Goal: Information Seeking & Learning: Learn about a topic

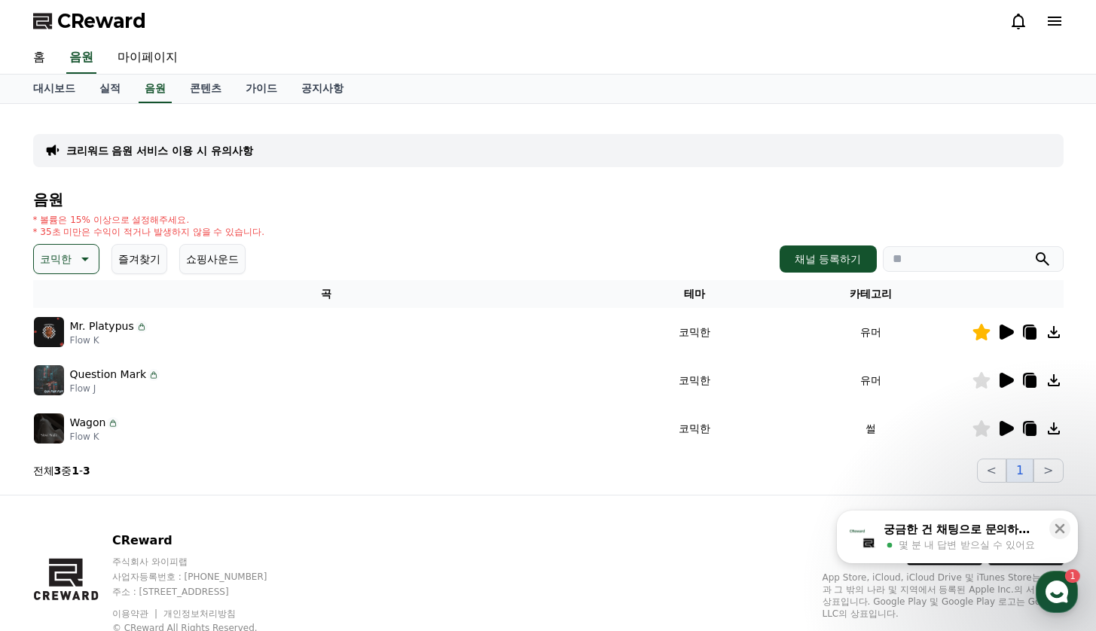
click at [1062, 20] on icon at bounding box center [1054, 21] width 18 height 18
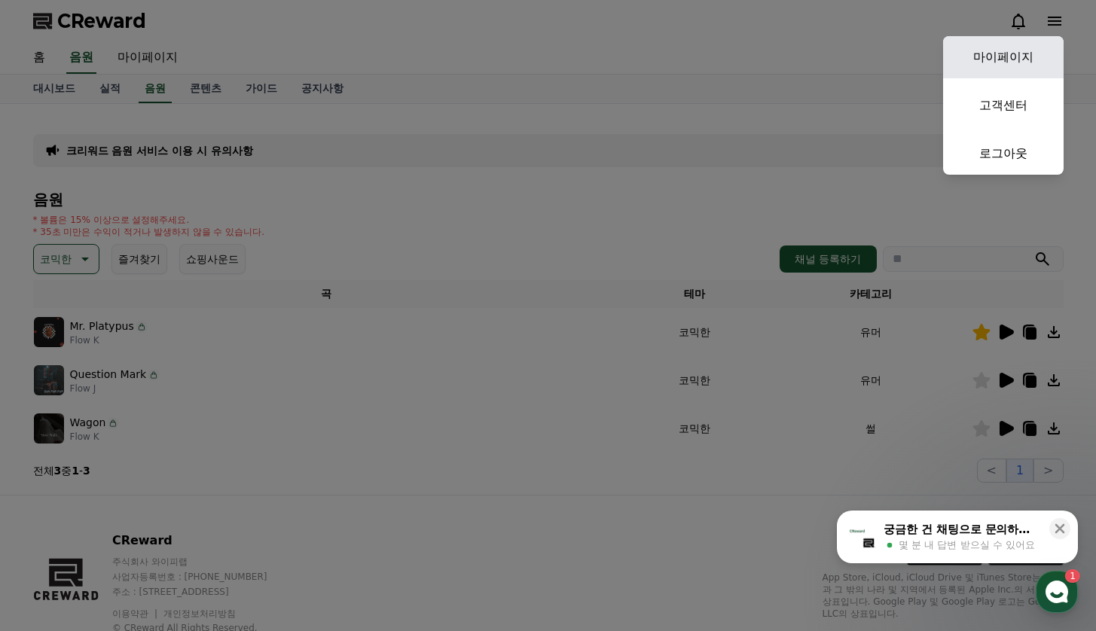
click at [1008, 73] on link "마이페이지" at bounding box center [1003, 57] width 121 height 42
select select "**********"
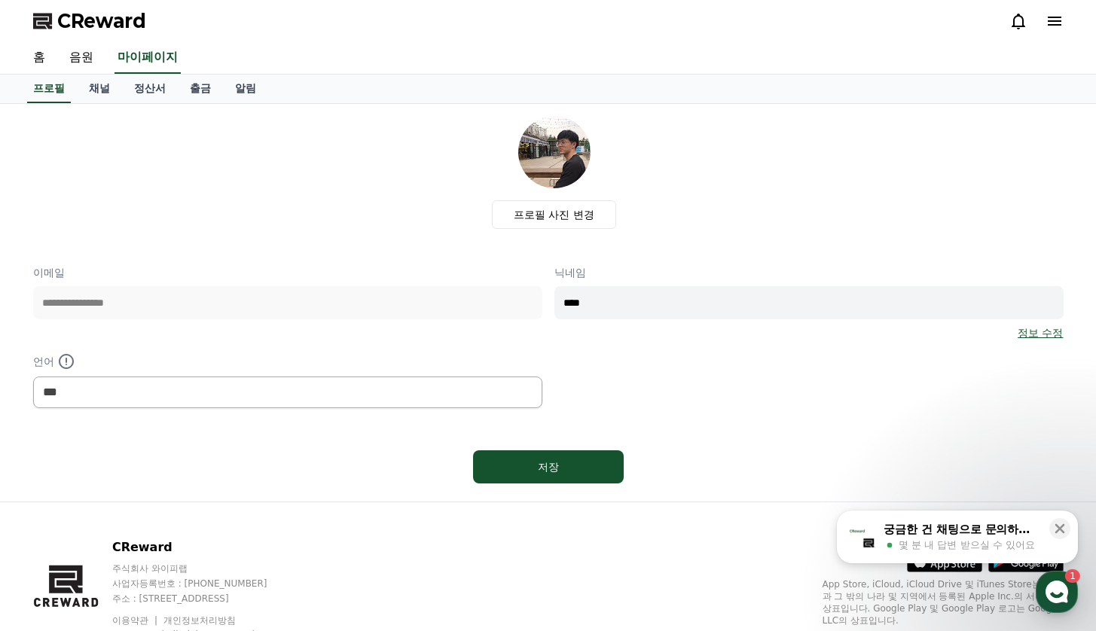
click at [132, 210] on div "프로필 사진 변경" at bounding box center [554, 172] width 1018 height 113
click at [99, 81] on link "채널" at bounding box center [99, 89] width 45 height 29
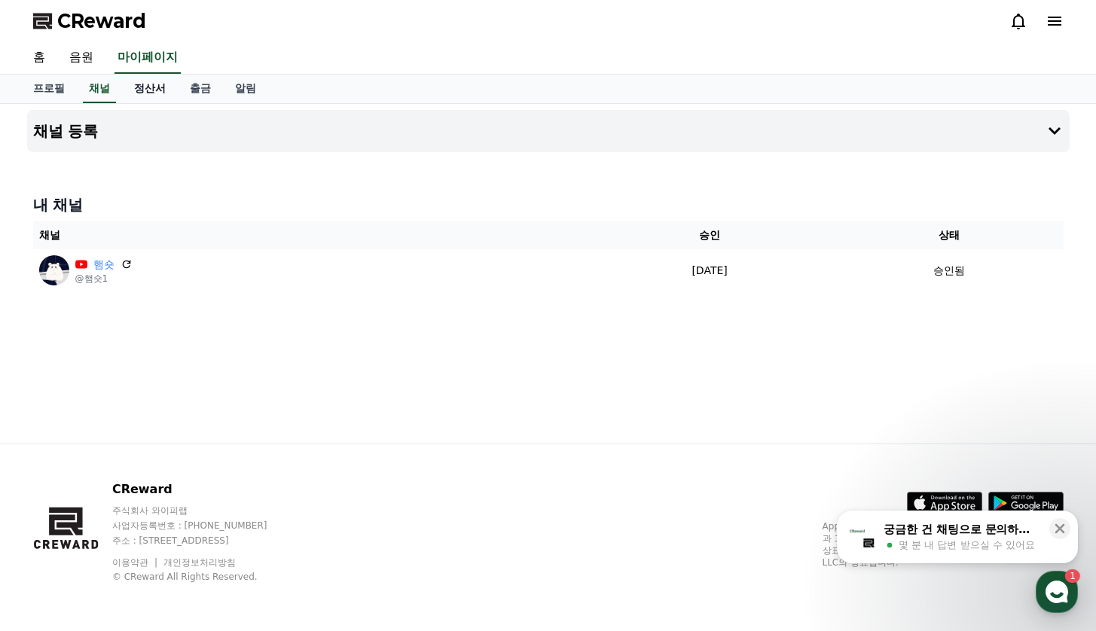
click at [154, 87] on link "정산서" at bounding box center [150, 89] width 56 height 29
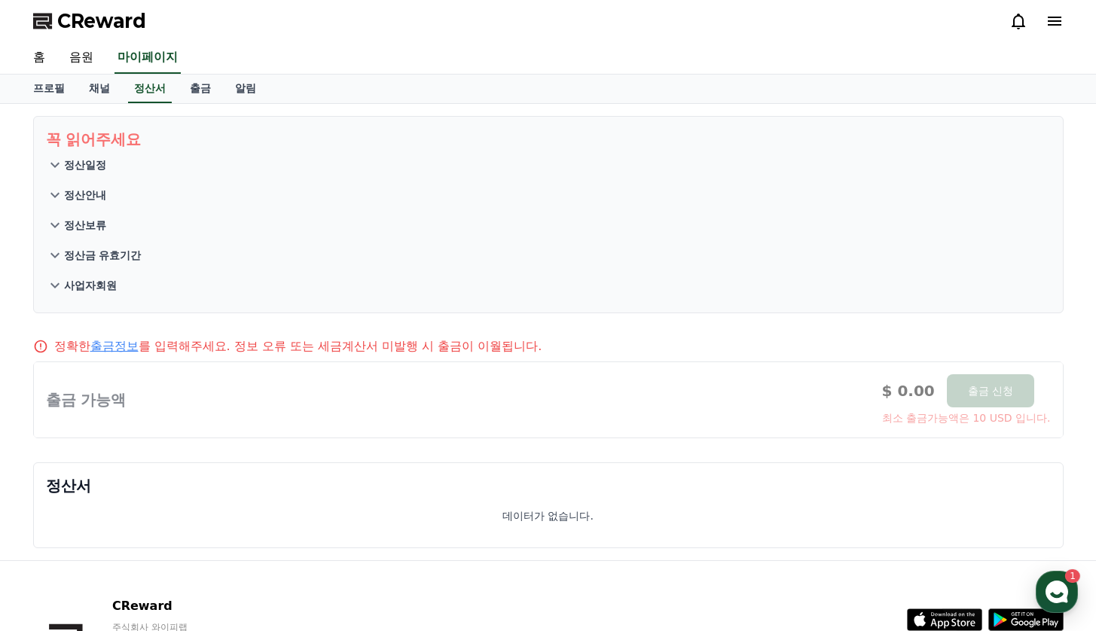
click at [1027, 588] on icon ".st0 { fill: #a6a6a6; } .st1 { stroke: #ffffff; stroke-width: 0.2; stroke-miter…" at bounding box center [1025, 619] width 75 height 75
click at [1057, 576] on div "button" at bounding box center [1057, 592] width 42 height 42
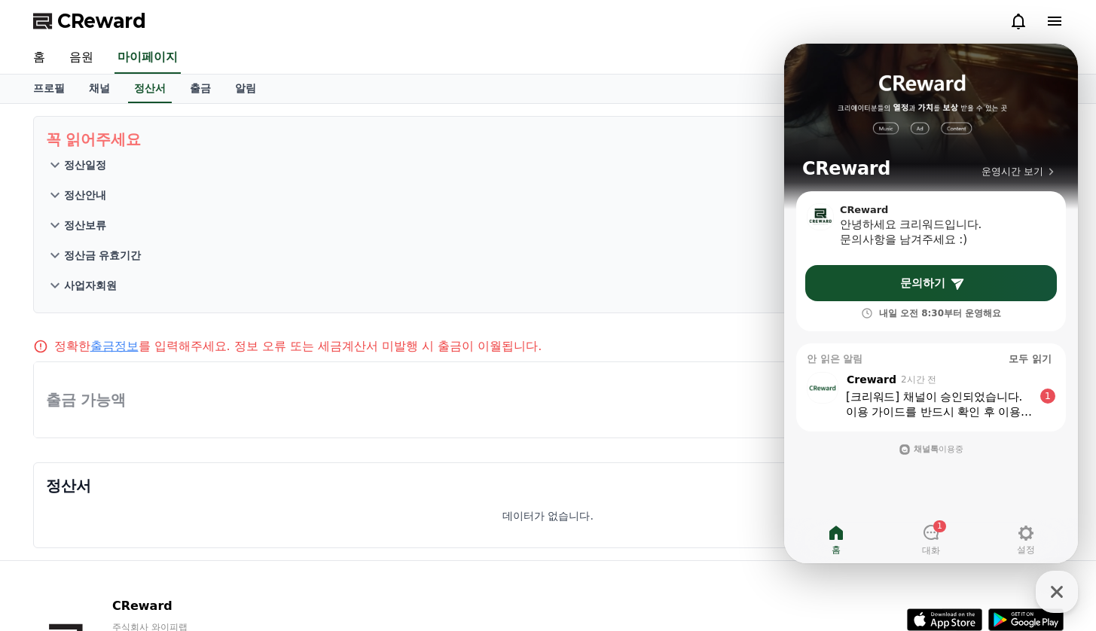
click at [941, 423] on div "상담 시작하기 , from Creward 2시간 전 , message: [크리워드] 채널이 승인되었습니다. 이용 가이드를 반드시 확인 후 이용…" at bounding box center [931, 396] width 270 height 72
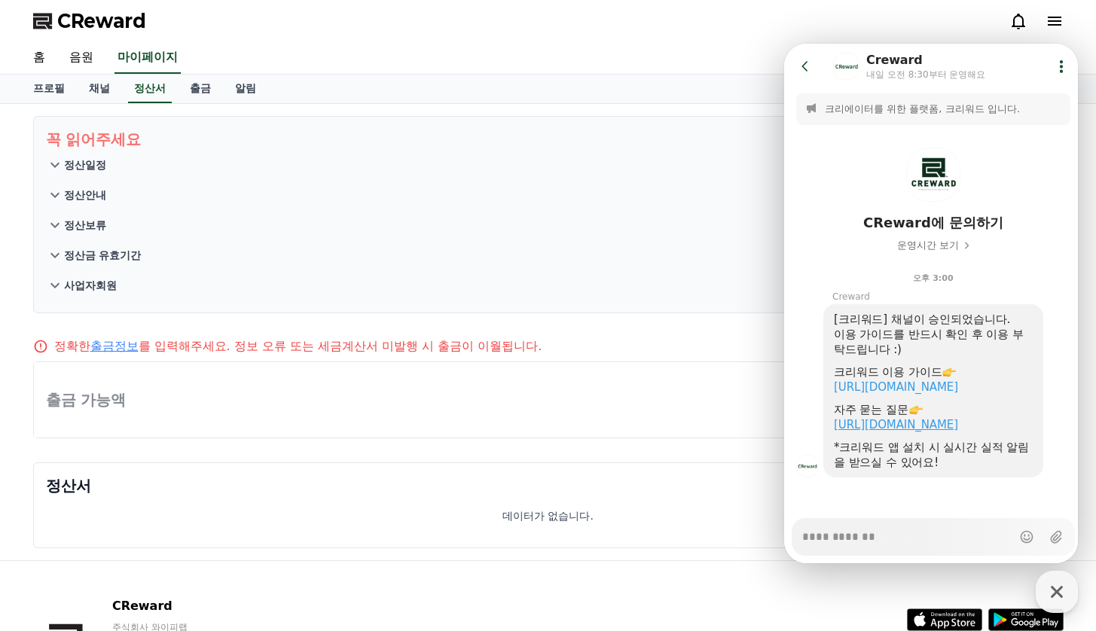
scroll to position [21, 0]
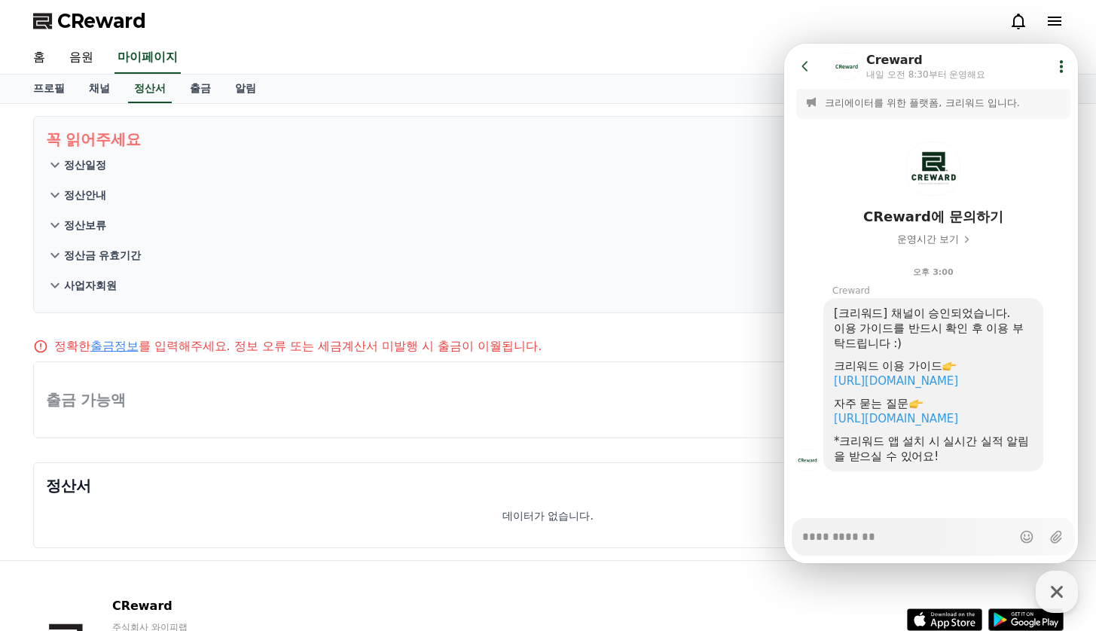
click at [398, 433] on div at bounding box center [548, 399] width 1029 height 75
click at [178, 89] on link "출금" at bounding box center [200, 89] width 45 height 29
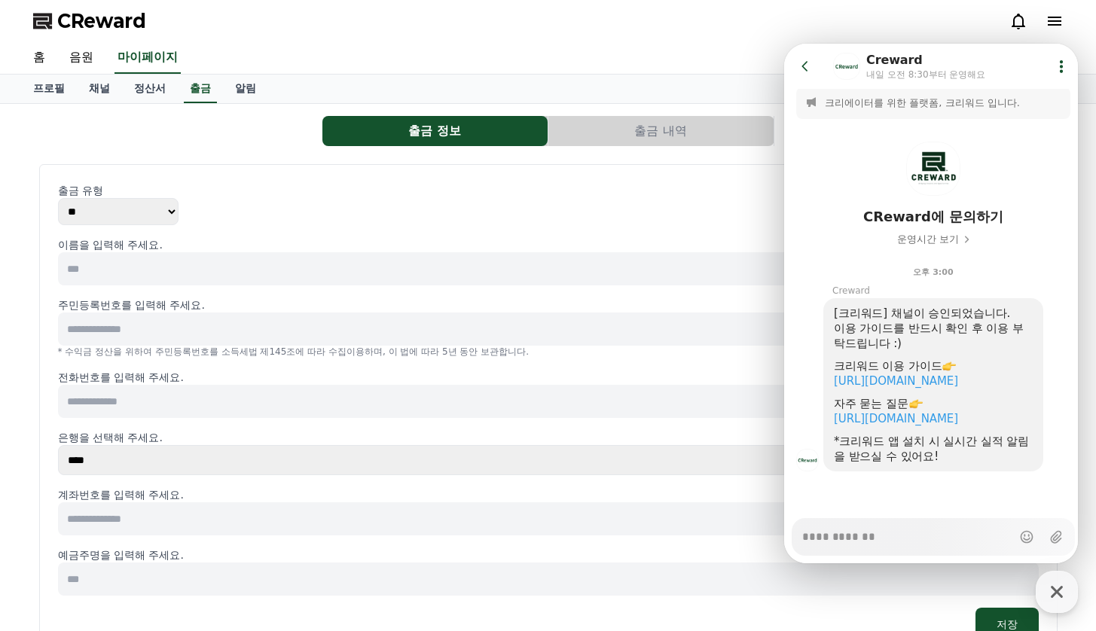
click at [503, 207] on div "출금 유형 ** ***" at bounding box center [548, 204] width 981 height 42
click at [596, 132] on button "출금 내역" at bounding box center [660, 131] width 225 height 30
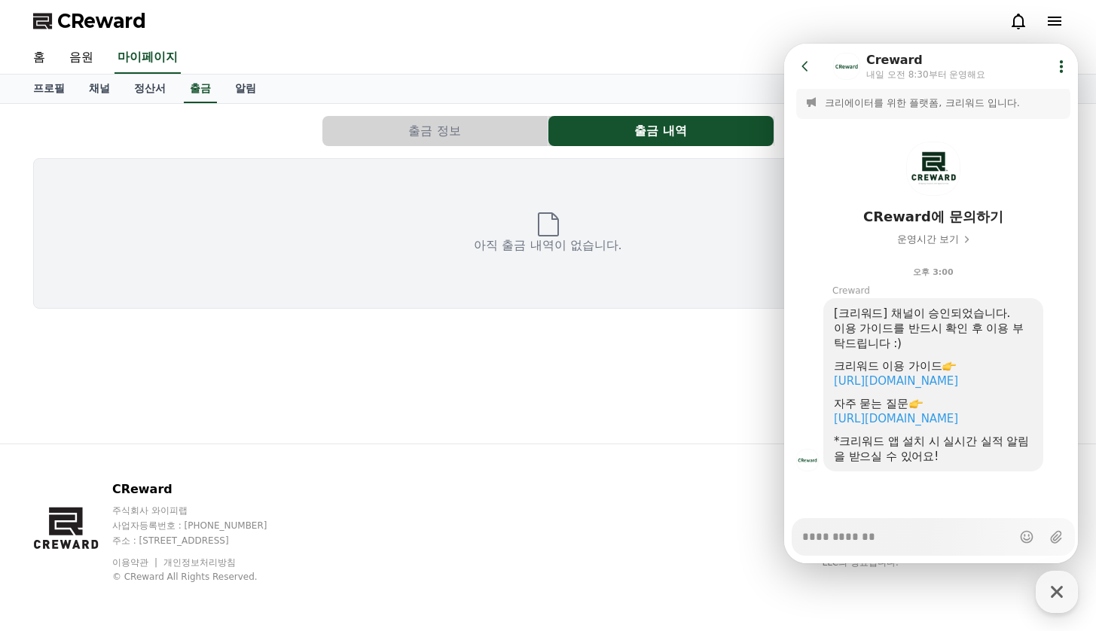
click at [460, 141] on button "출금 정보" at bounding box center [434, 131] width 225 height 30
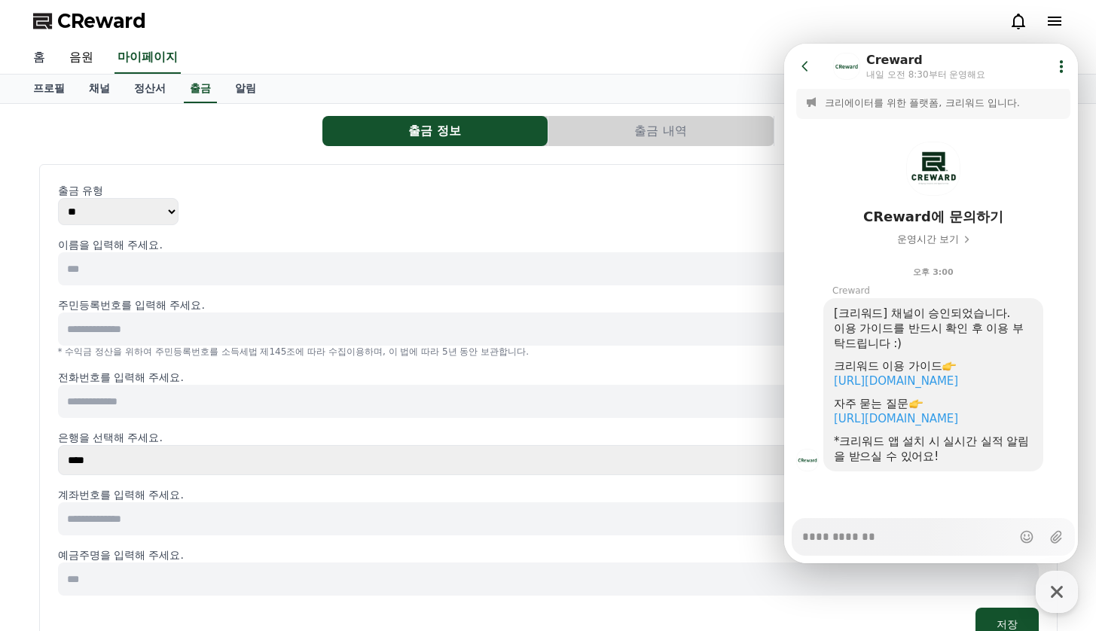
click at [51, 59] on link "홈" at bounding box center [39, 58] width 36 height 32
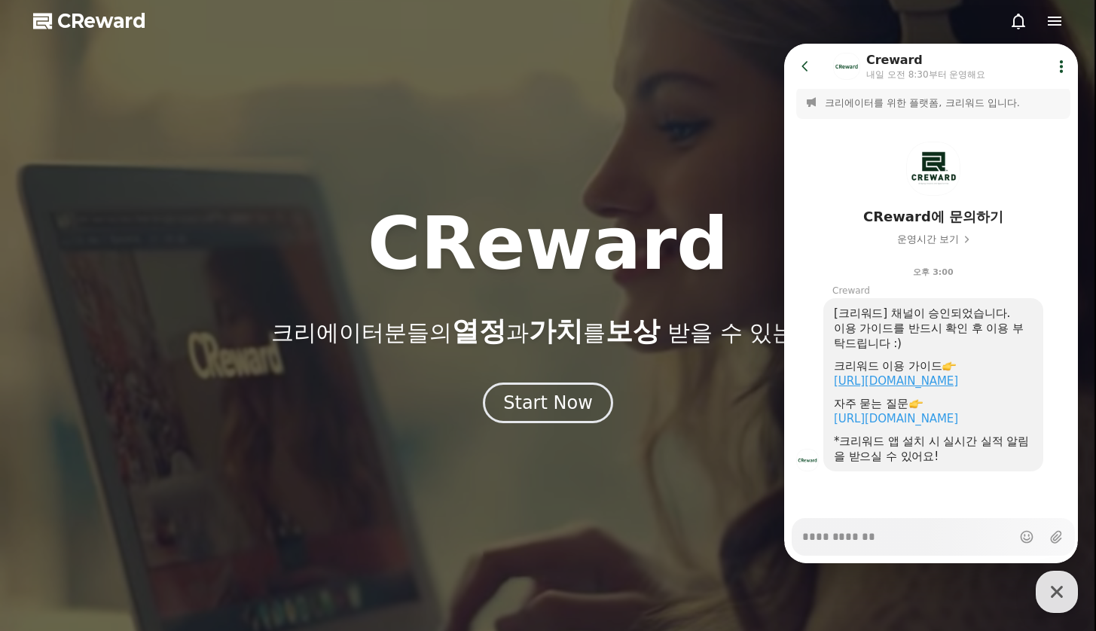
click at [924, 374] on link "https://creward.net/music/guide/android" at bounding box center [896, 381] width 124 height 14
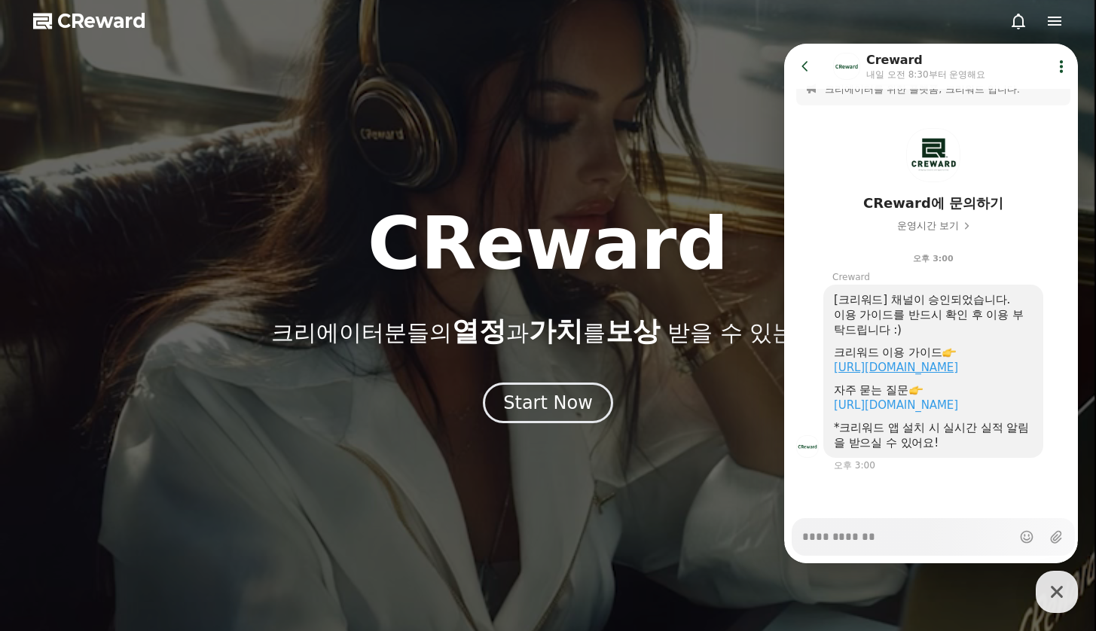
type textarea "*"
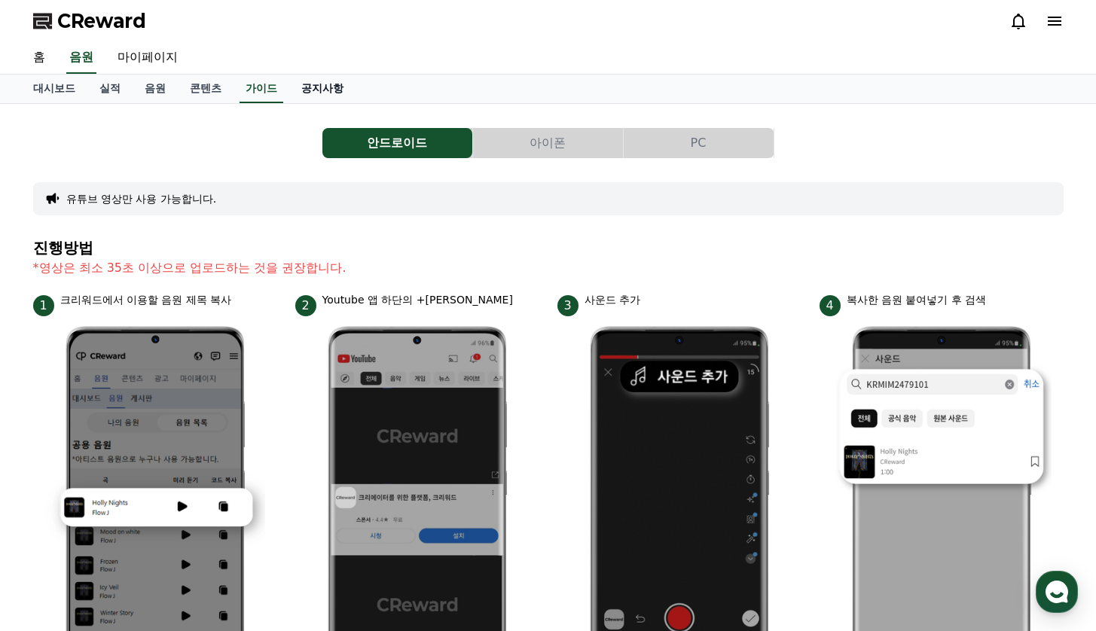
click at [310, 87] on link "공지사항" at bounding box center [322, 89] width 66 height 29
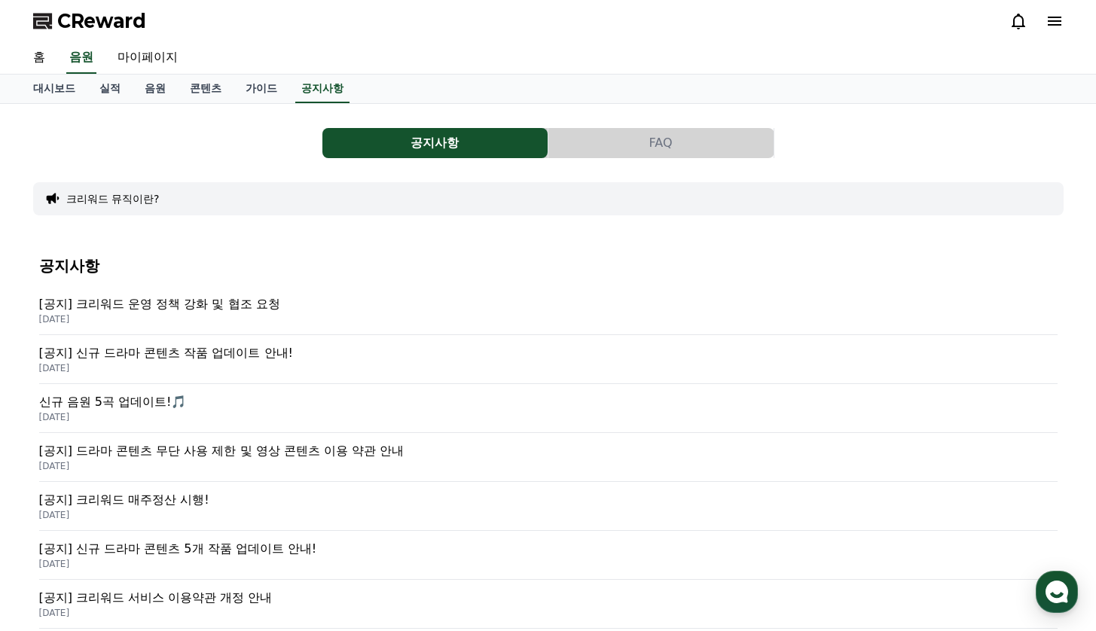
click at [615, 144] on button "FAQ" at bounding box center [660, 143] width 225 height 30
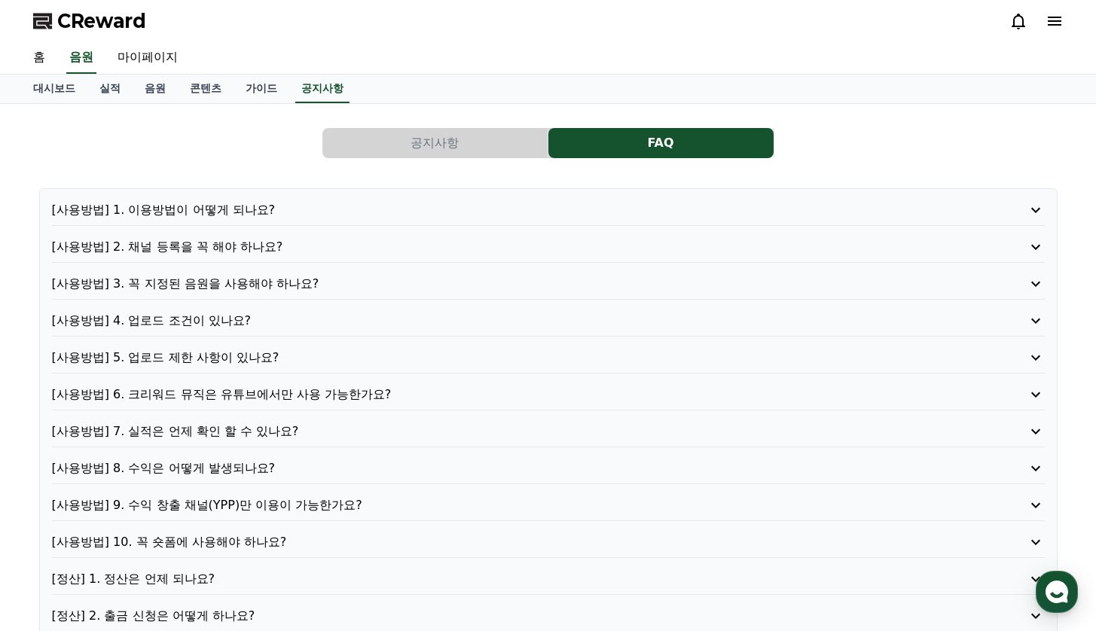
scroll to position [90, 0]
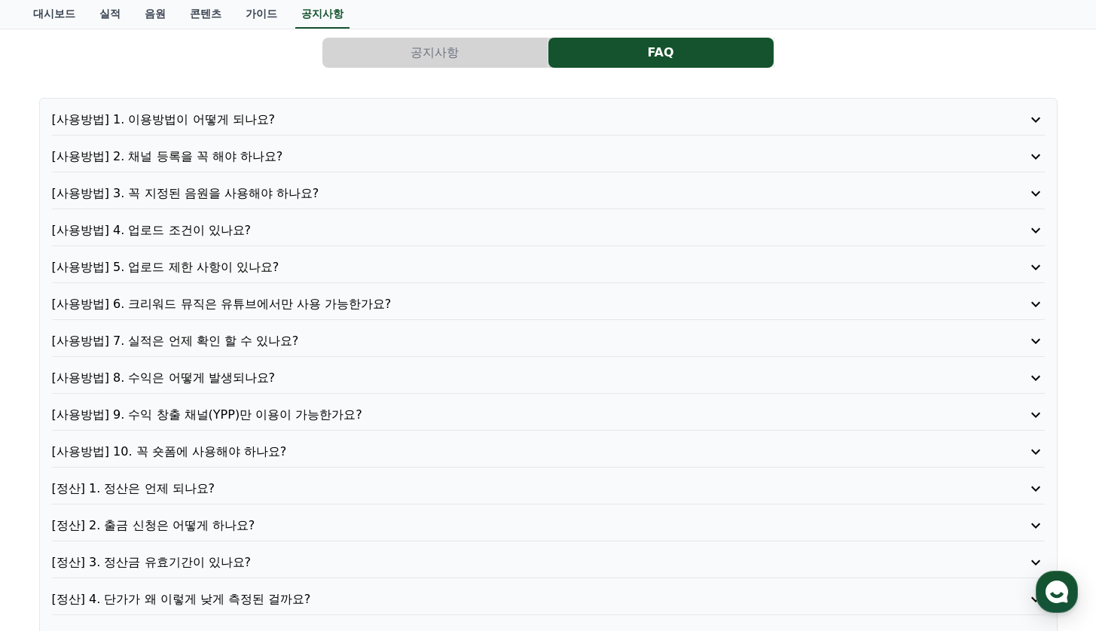
click at [175, 491] on p "[정산] 1. 정산은 언제 되나요?" at bounding box center [509, 489] width 914 height 18
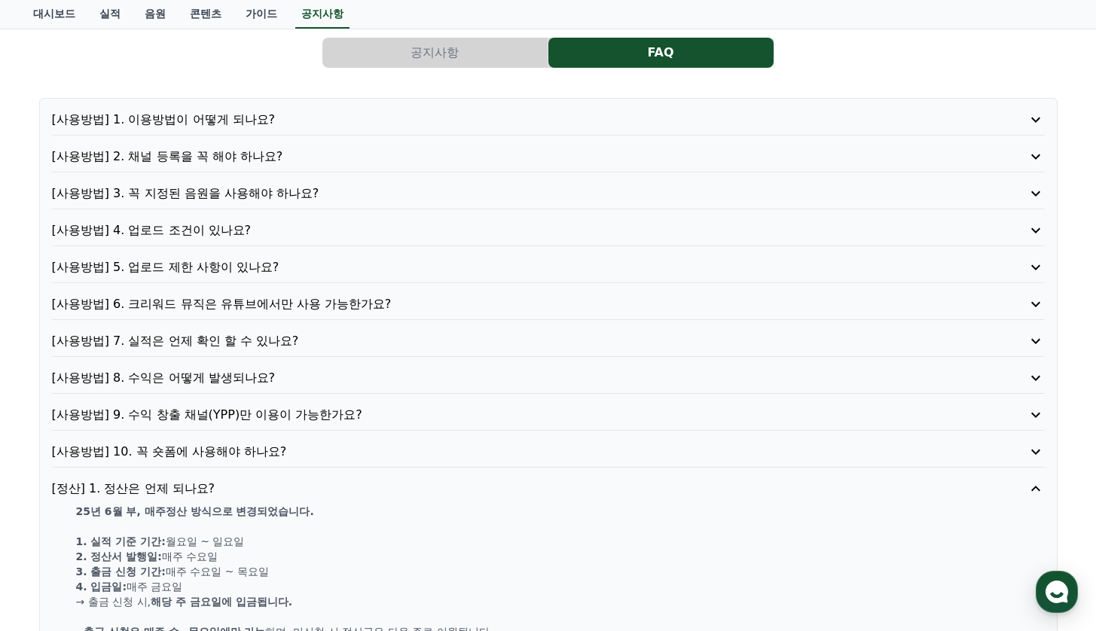
scroll to position [181, 0]
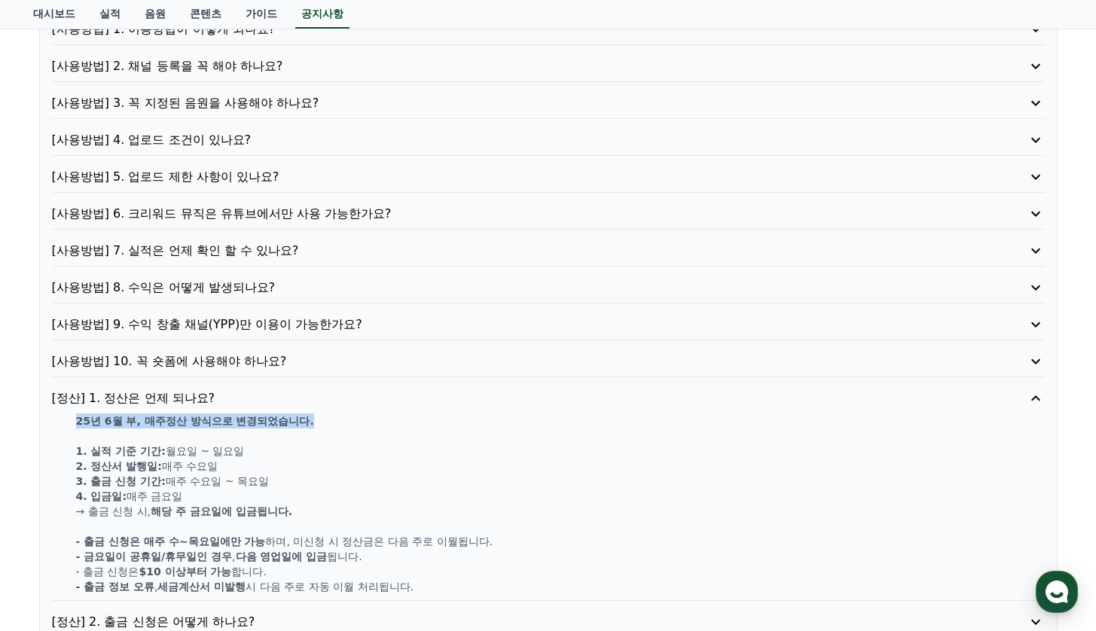
drag, startPoint x: 75, startPoint y: 422, endPoint x: 331, endPoint y: 423, distance: 256.1
click at [331, 423] on p "25년 6월 부, 매주정산 방식으로 변경되었습니다." at bounding box center [560, 420] width 969 height 15
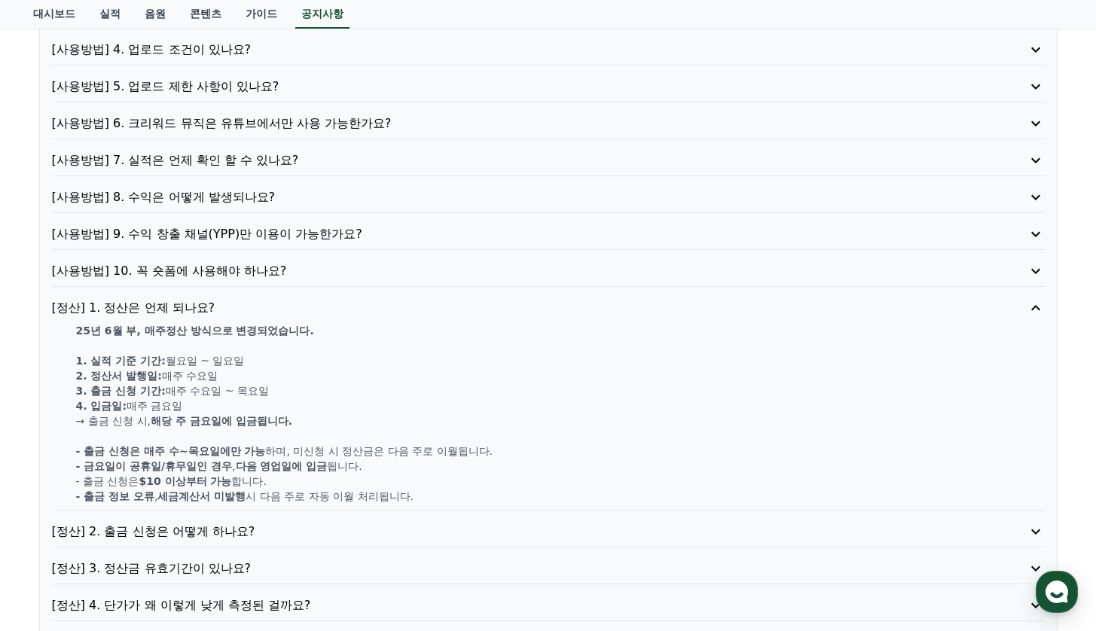
click at [337, 380] on p "2. 정산서 발행일: 매주 [DATE]" at bounding box center [560, 375] width 969 height 15
drag, startPoint x: 68, startPoint y: 333, endPoint x: 604, endPoint y: 493, distance: 559.7
click at [604, 493] on div "25년 6월 부, 매주정산 방식으로 변경되었습니다. 1. 실적 기준 기간: [DATE] ~ [DATE] 2. 정산서 발행일: 매주 [DATE]…" at bounding box center [548, 413] width 993 height 181
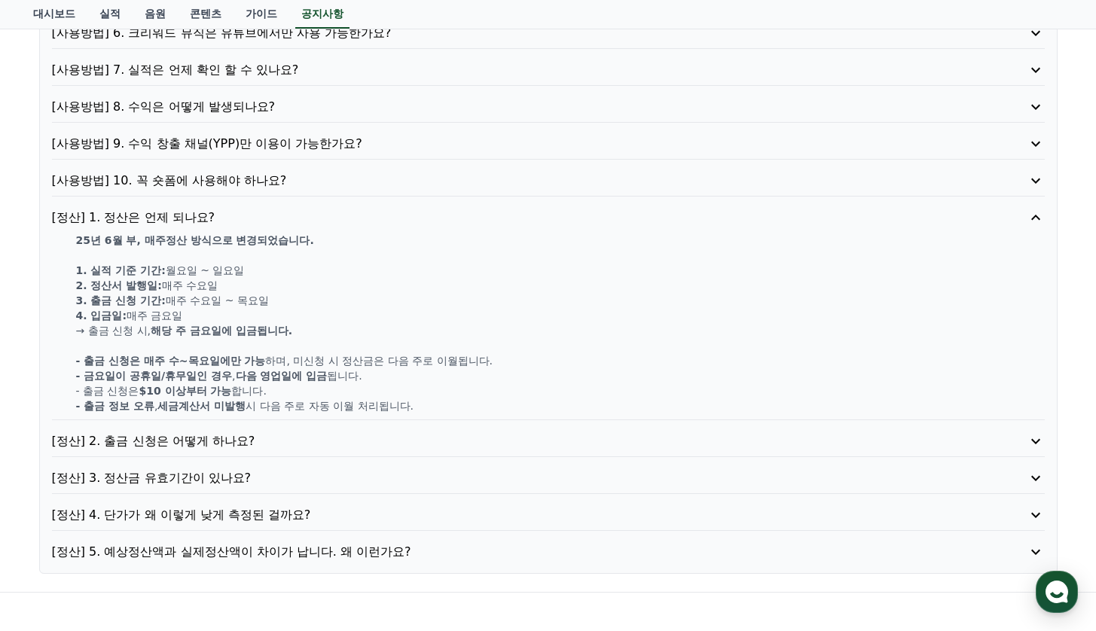
click at [259, 517] on p "[정산] 4. 단가가 왜 이렇게 낮게 측정된 걸까요?" at bounding box center [509, 515] width 914 height 18
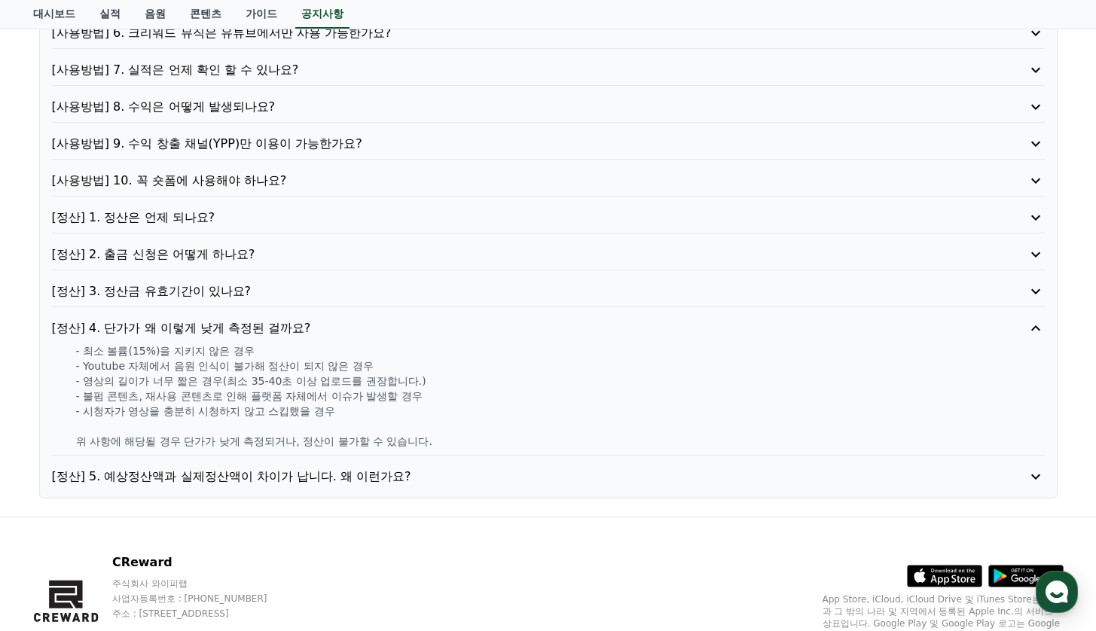
drag, startPoint x: 57, startPoint y: 352, endPoint x: 432, endPoint y: 446, distance: 386.0
click at [432, 446] on div "- 최소 볼륨(15%)을 지키지 않은 경우 - Youtube 자체에서 음원 인식이 불가해 정산이 되지 않은 경우 - 영상의 길이가 너무 짧은 …" at bounding box center [548, 395] width 993 height 105
click at [282, 479] on p "[정산] 5. 예상정산액과 실제정산액이 차이가 납니다. 왜 이런가요?" at bounding box center [509, 477] width 914 height 18
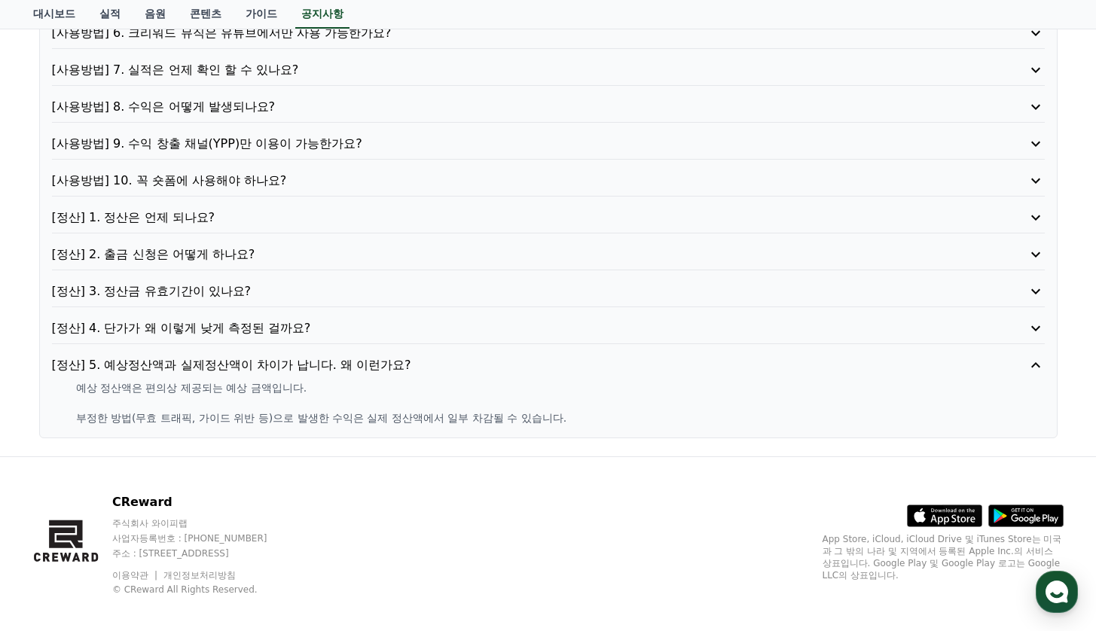
drag, startPoint x: 63, startPoint y: 384, endPoint x: 560, endPoint y: 403, distance: 496.7
click at [557, 406] on div "예상 정산액은 편의상 제공되는 예상 금액입니다. 부정한 방법(무효 트래픽, 가이드 위반 등)으로 발생한 수익은 실제 정산액에서 일부 차감될 수…" at bounding box center [548, 402] width 993 height 45
click at [548, 413] on p "부정한 방법(무효 트래픽, 가이드 위반 등)으로 발생한 수익은 실제 정산액에서 일부 차감될 수 있습니다." at bounding box center [560, 417] width 969 height 15
